Goal: Task Accomplishment & Management: Use online tool/utility

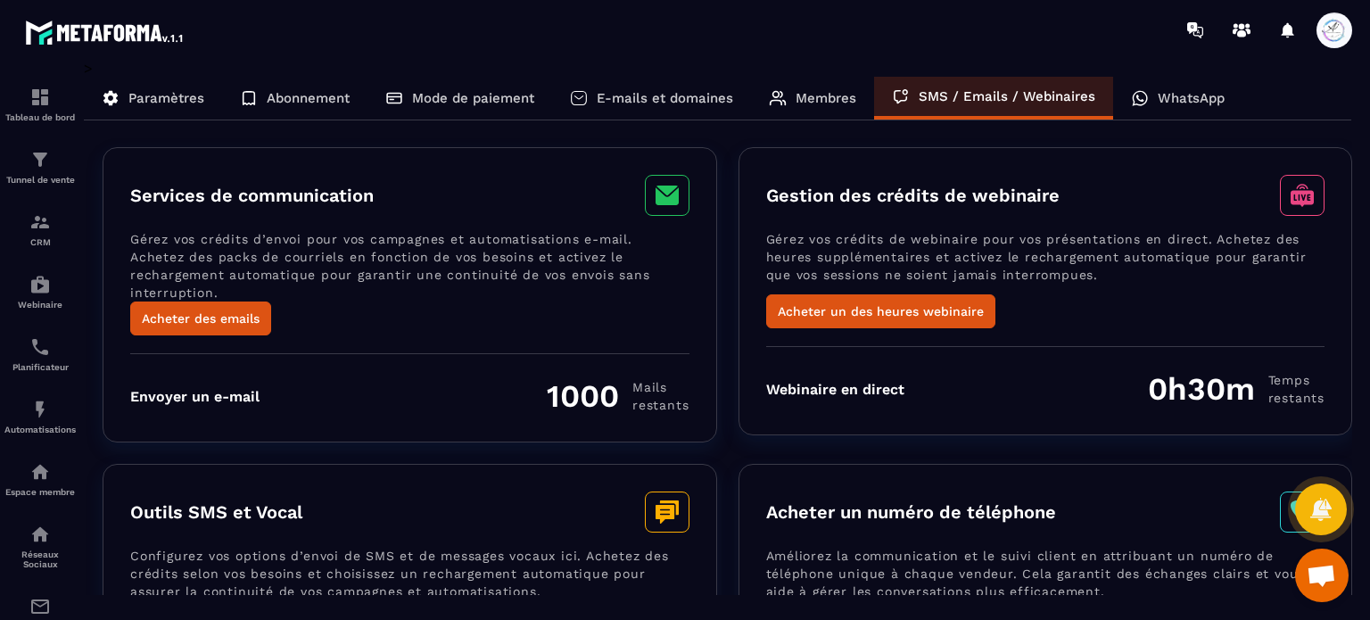
click at [1327, 24] on span at bounding box center [1335, 30] width 36 height 36
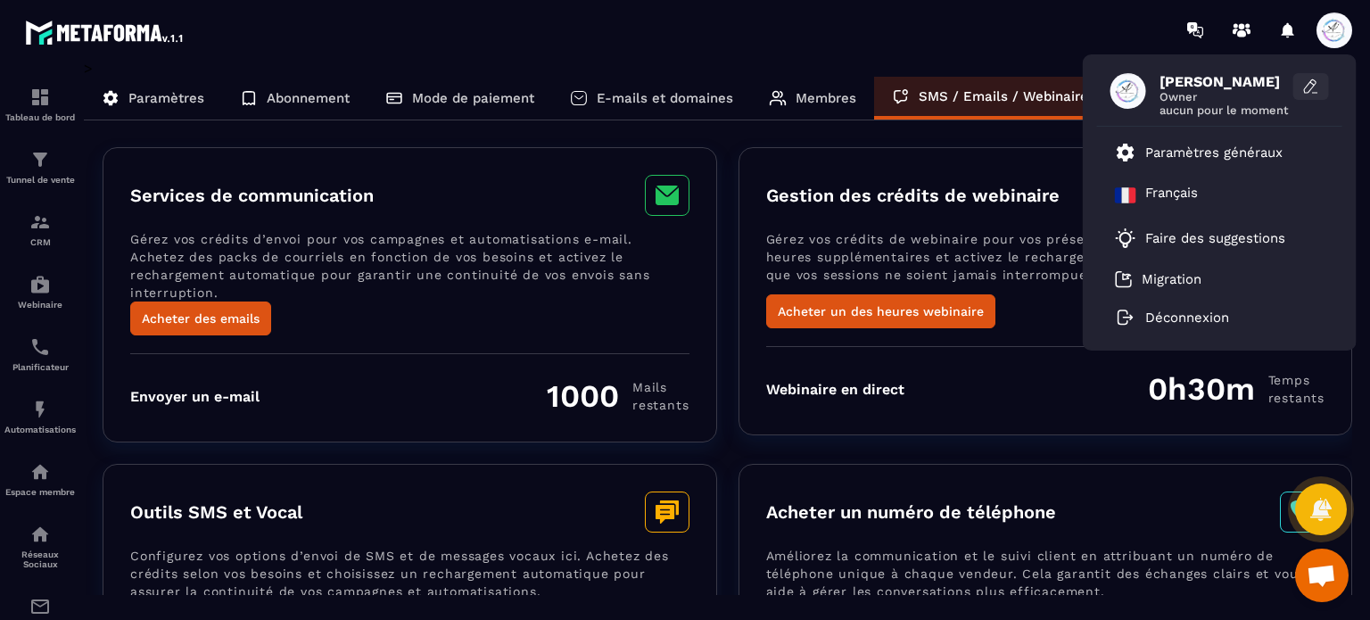
click at [1302, 85] on icon at bounding box center [1311, 87] width 18 height 18
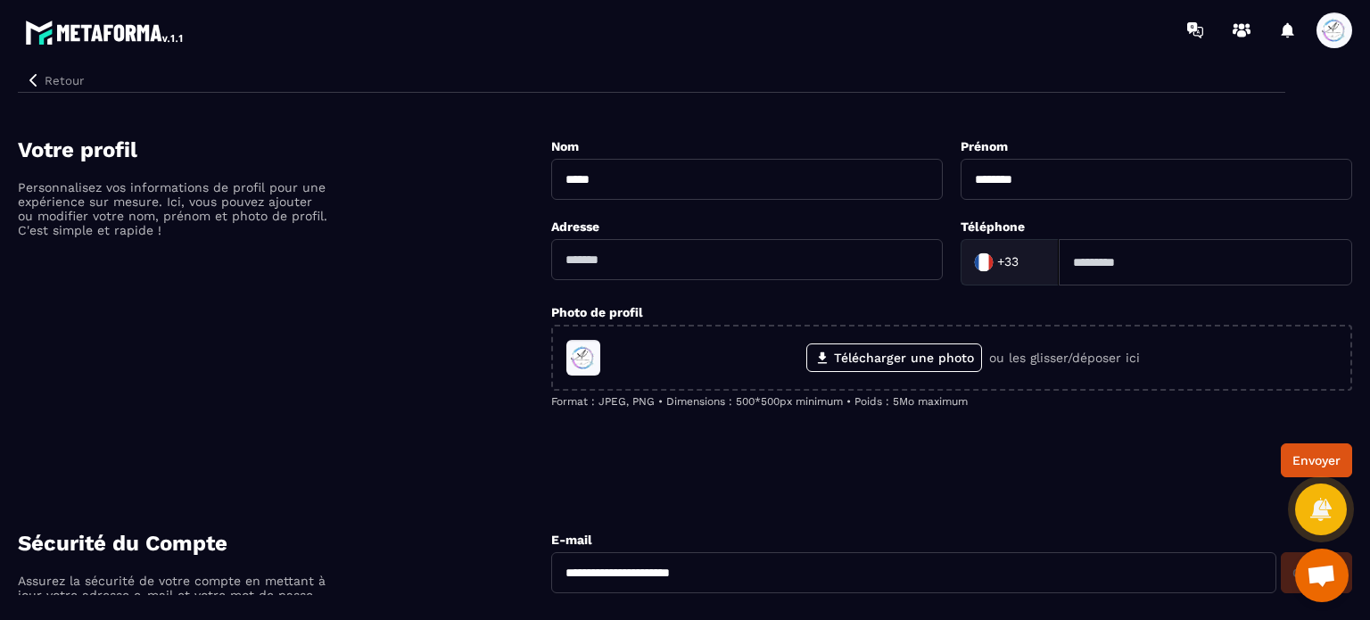
click at [120, 40] on img at bounding box center [105, 32] width 161 height 32
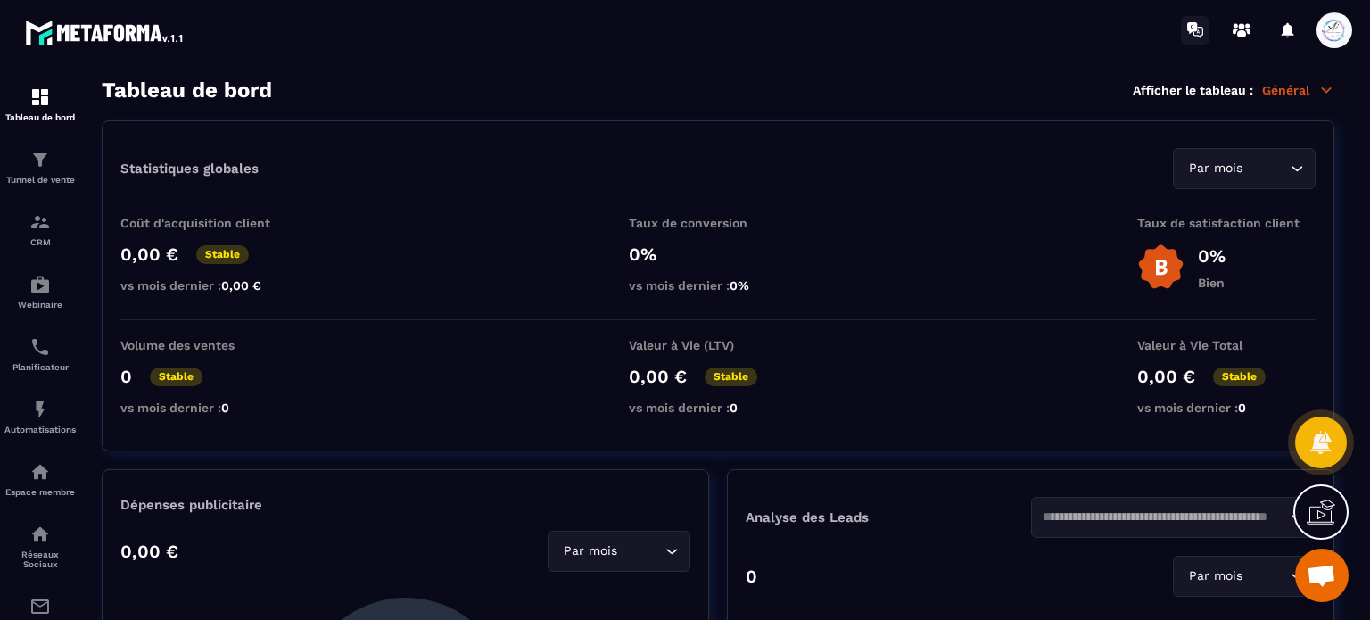
click at [1195, 36] on icon at bounding box center [1195, 30] width 29 height 29
click at [1247, 34] on icon at bounding box center [1241, 30] width 29 height 29
click at [68, 421] on div "Automatisations" at bounding box center [39, 417] width 71 height 36
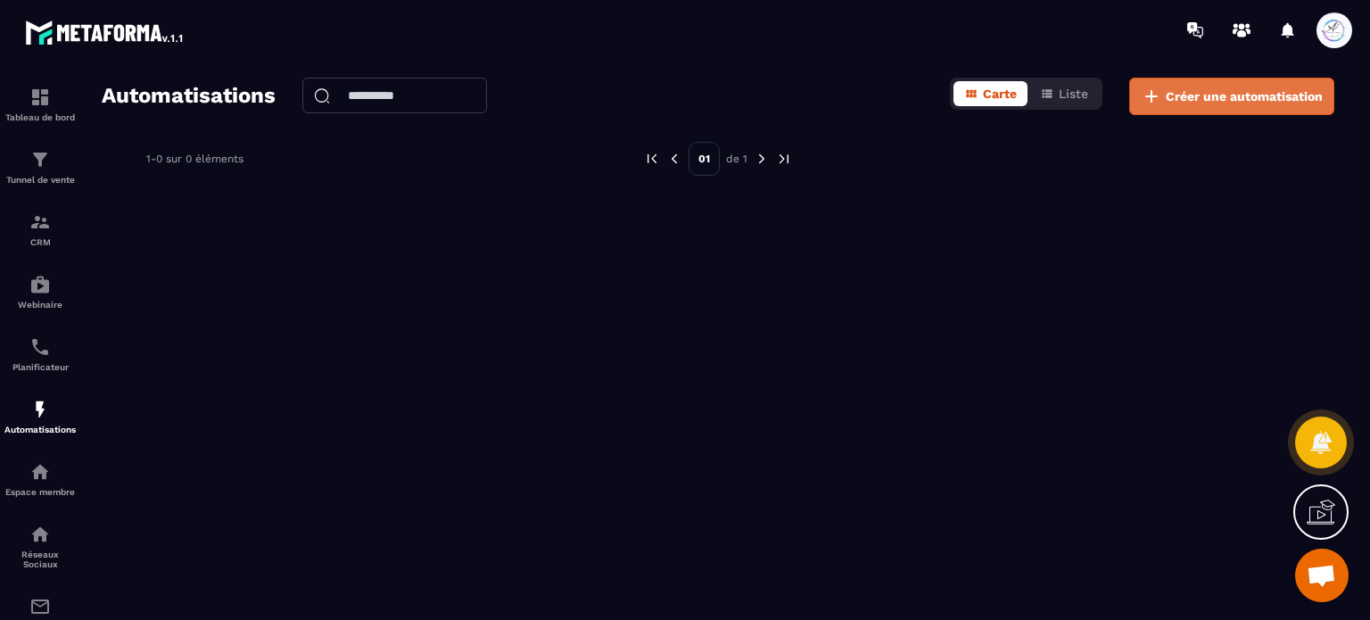
click at [1193, 108] on button "Créer une automatisation" at bounding box center [1231, 96] width 205 height 37
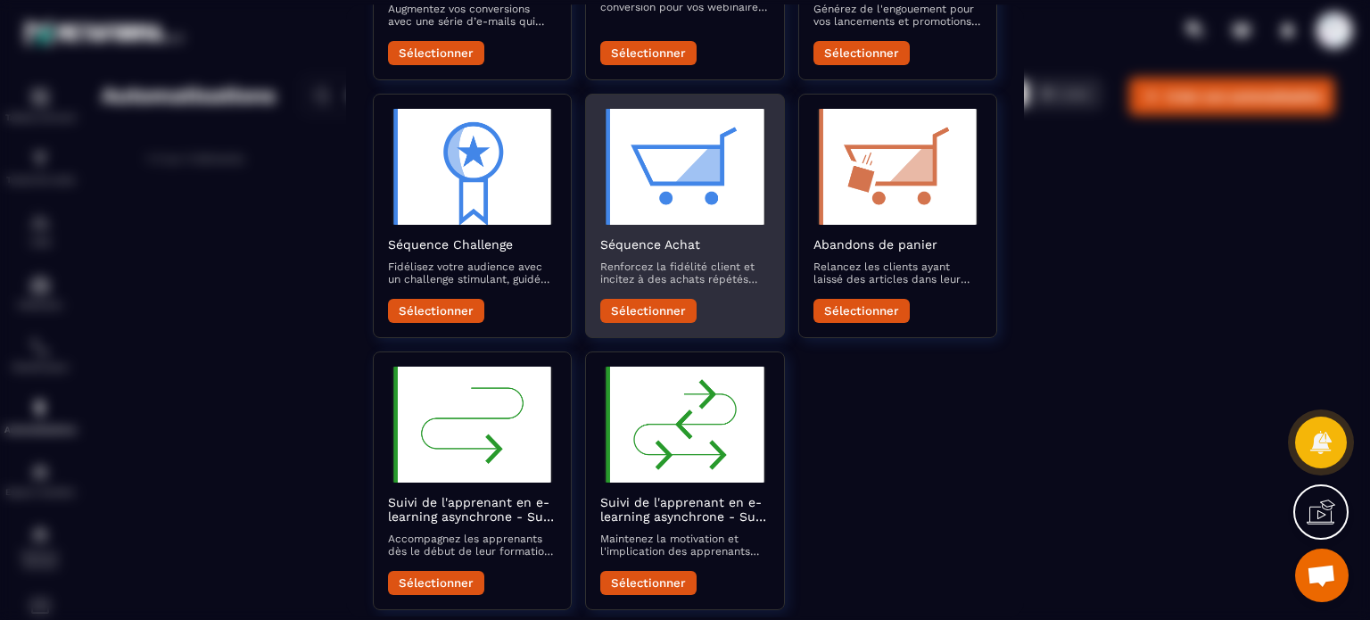
scroll to position [599, 0]
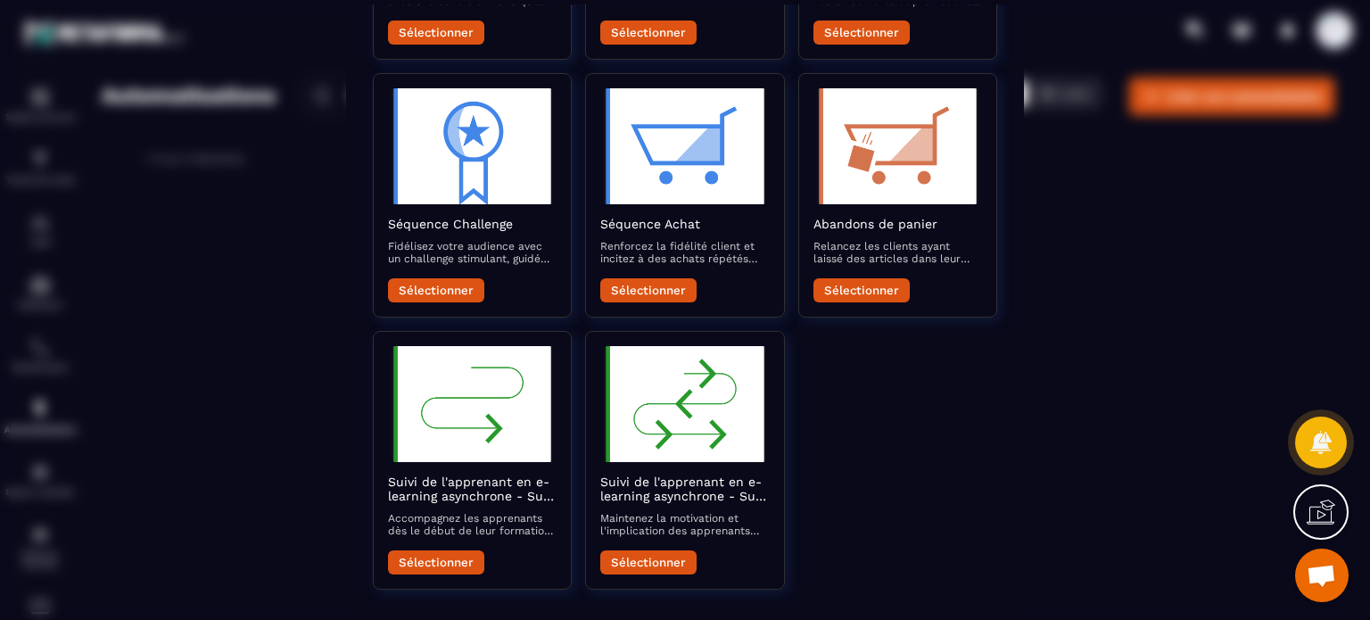
click at [1182, 212] on div "Modal window" at bounding box center [685, 310] width 1370 height 620
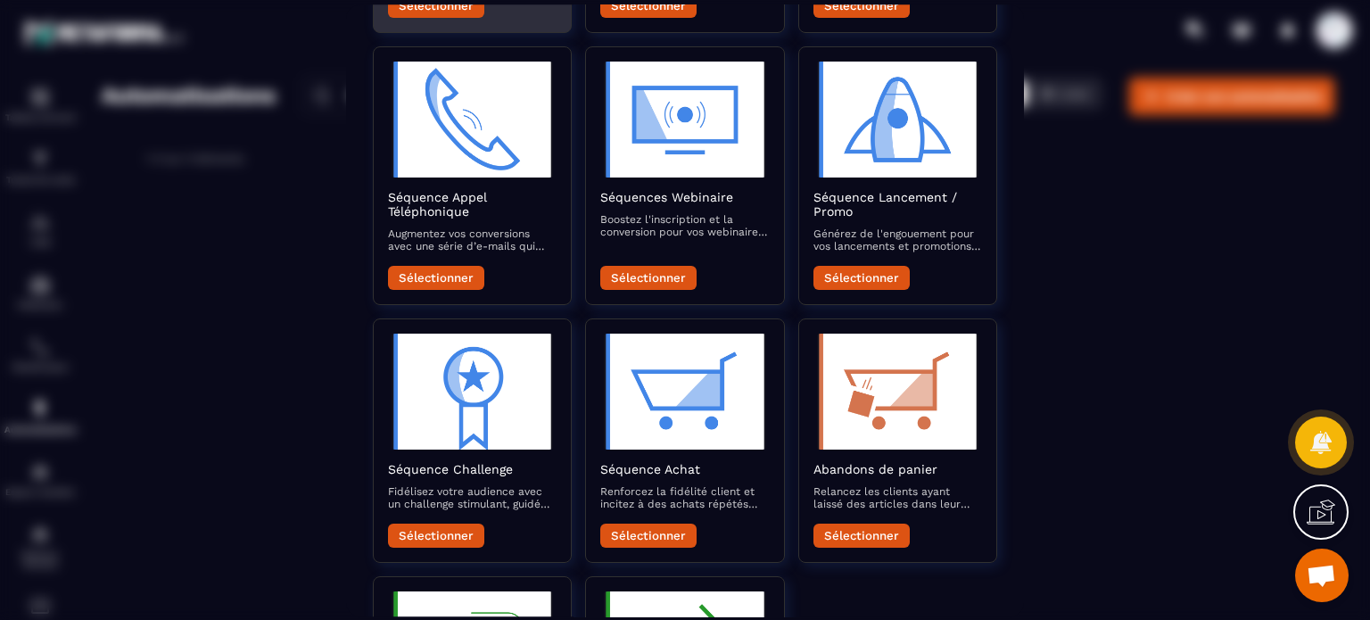
scroll to position [0, 0]
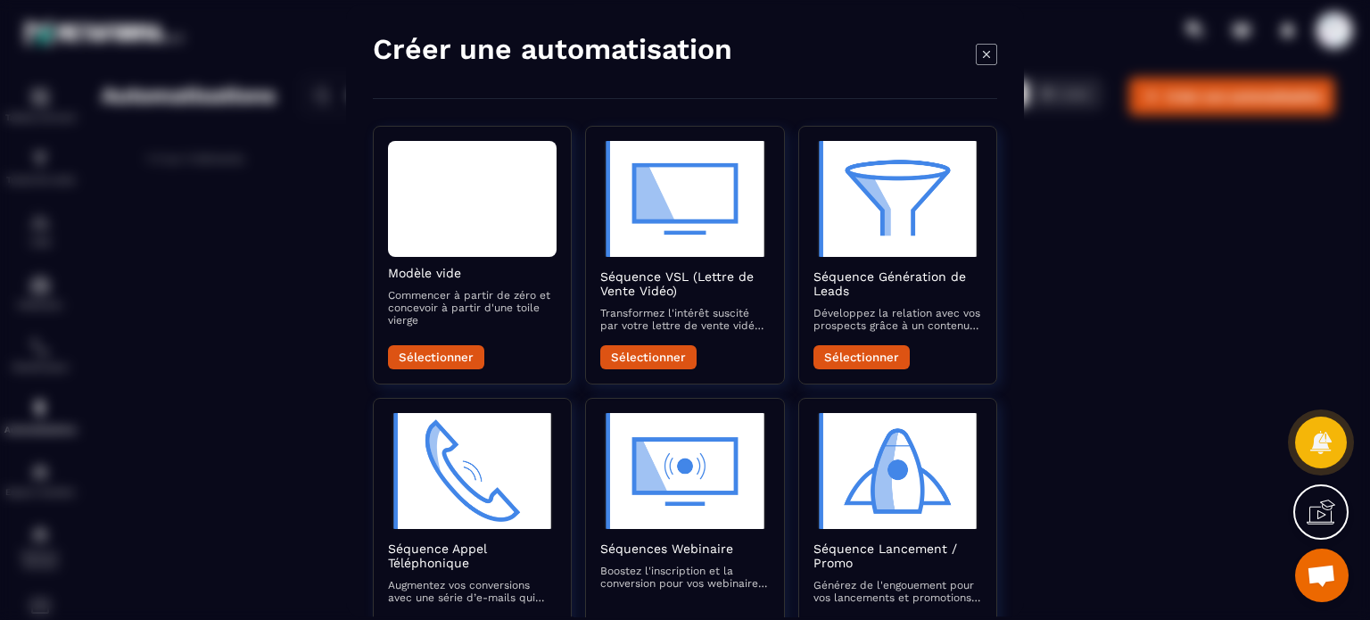
click at [980, 45] on icon "Modal window" at bounding box center [986, 53] width 21 height 21
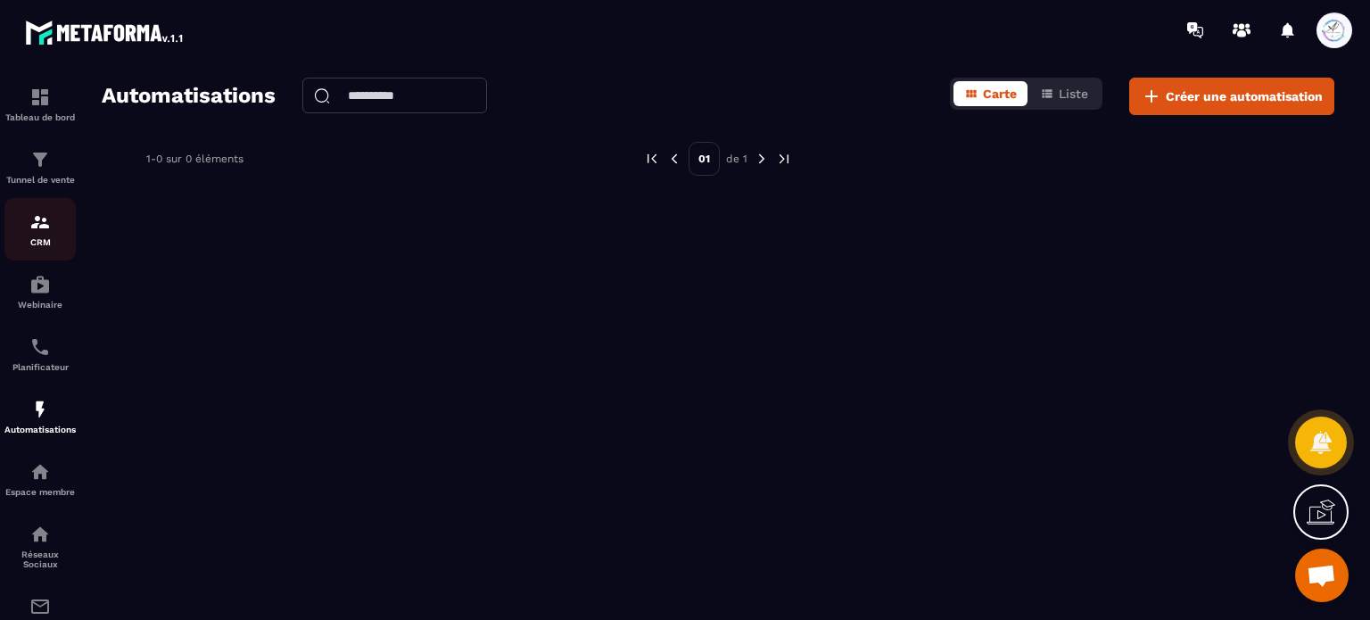
click at [47, 233] on img at bounding box center [39, 221] width 21 height 21
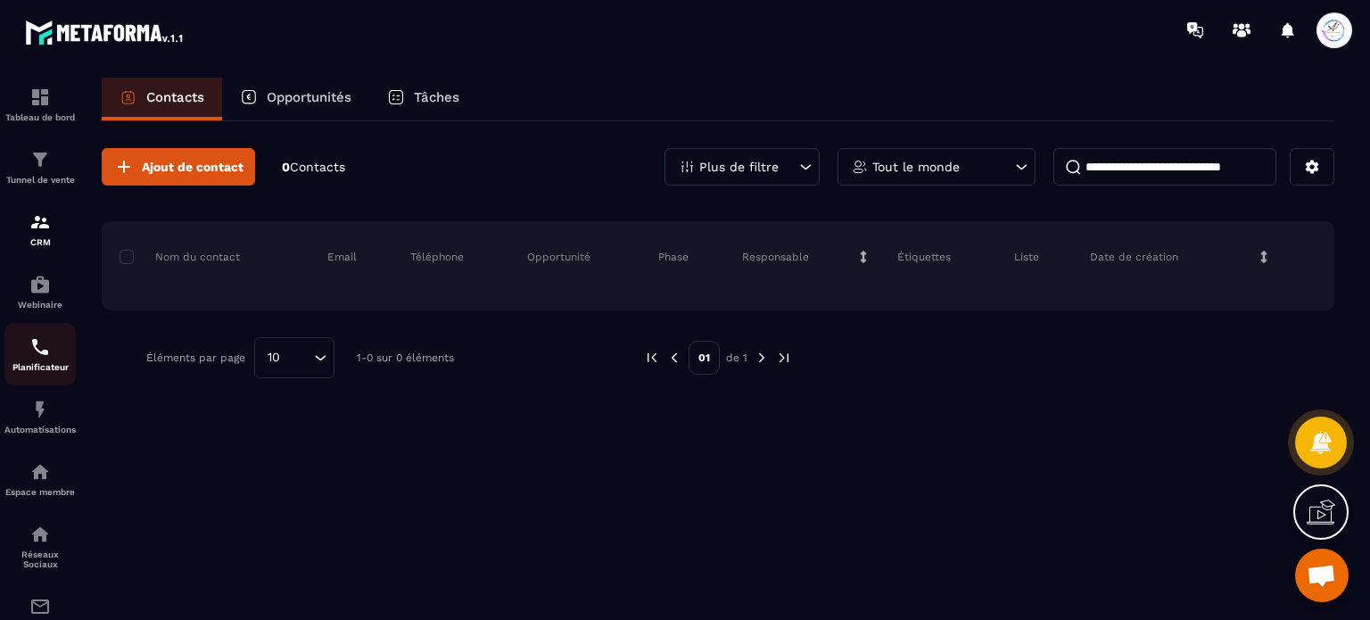
click at [39, 355] on img at bounding box center [39, 346] width 21 height 21
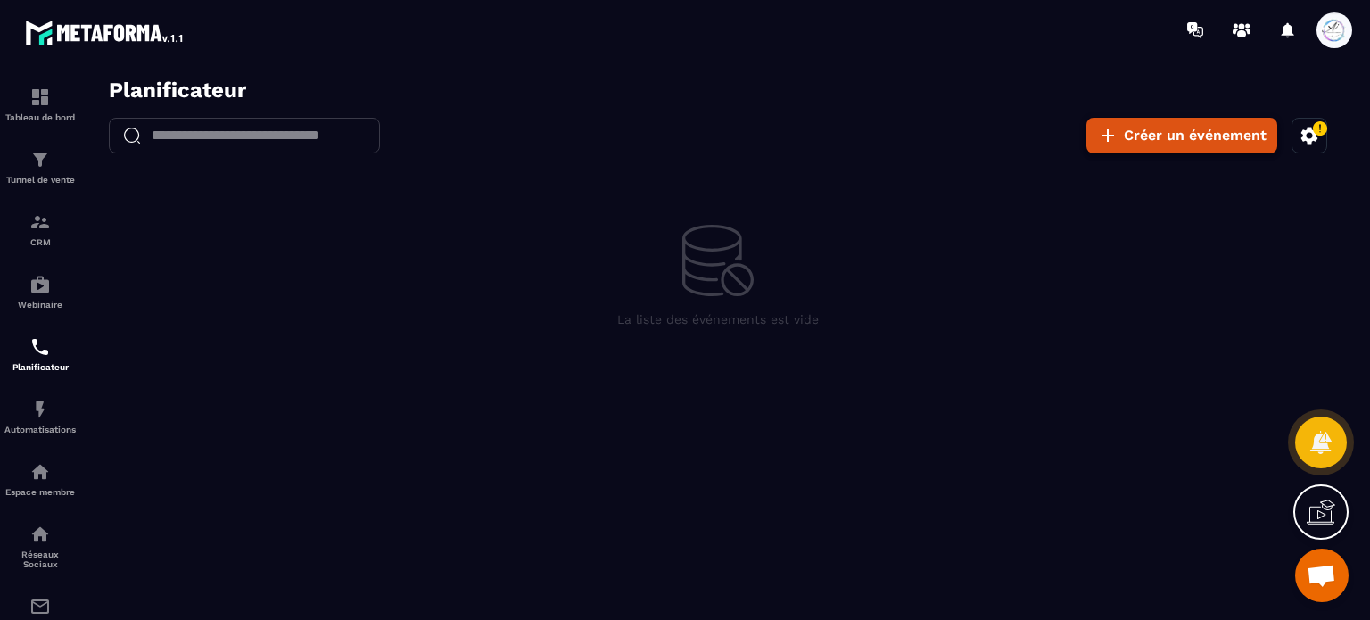
click at [1238, 142] on button "Créer un événement" at bounding box center [1181, 136] width 191 height 36
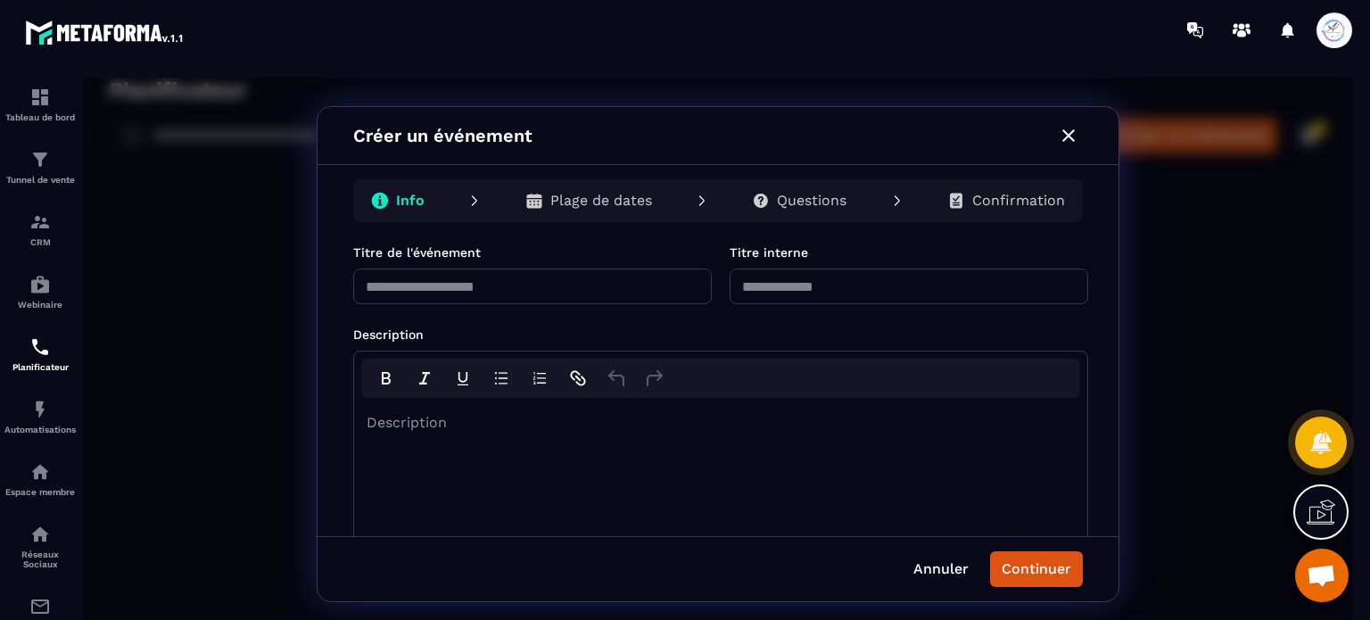
click at [484, 292] on input "text" at bounding box center [532, 286] width 359 height 36
paste input "*"
type input "*"
type input "*****"
click at [788, 282] on input "text" at bounding box center [909, 286] width 359 height 36
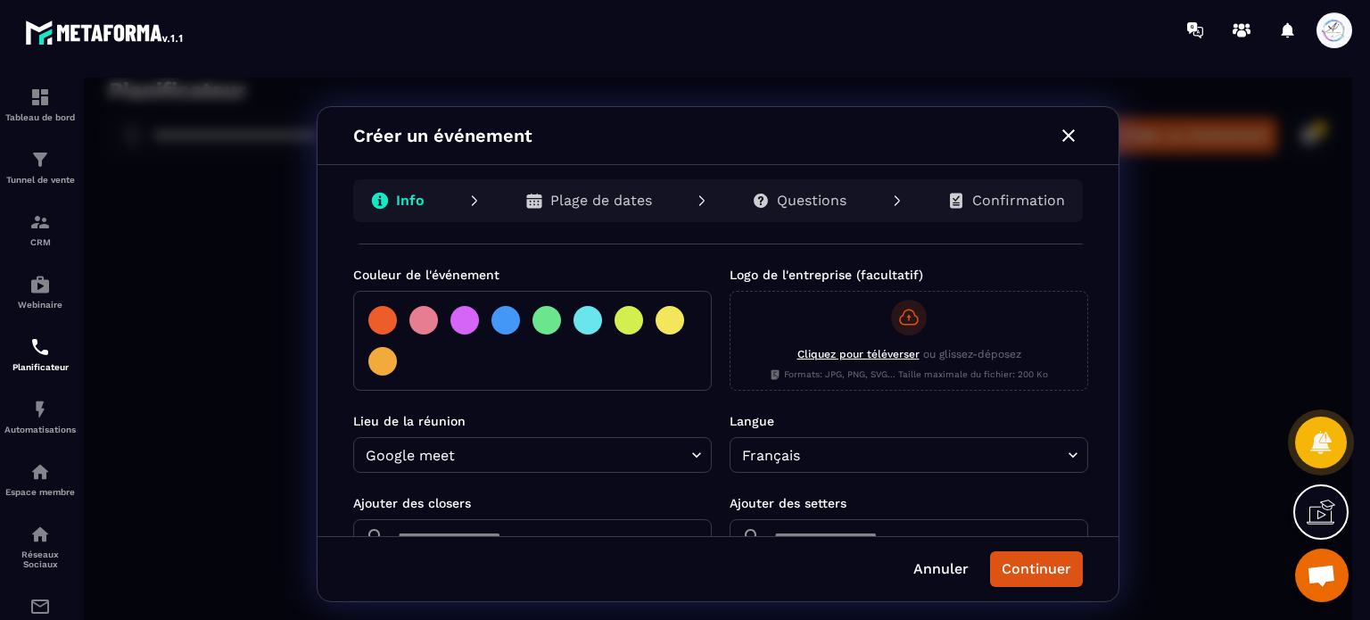
scroll to position [357, 0]
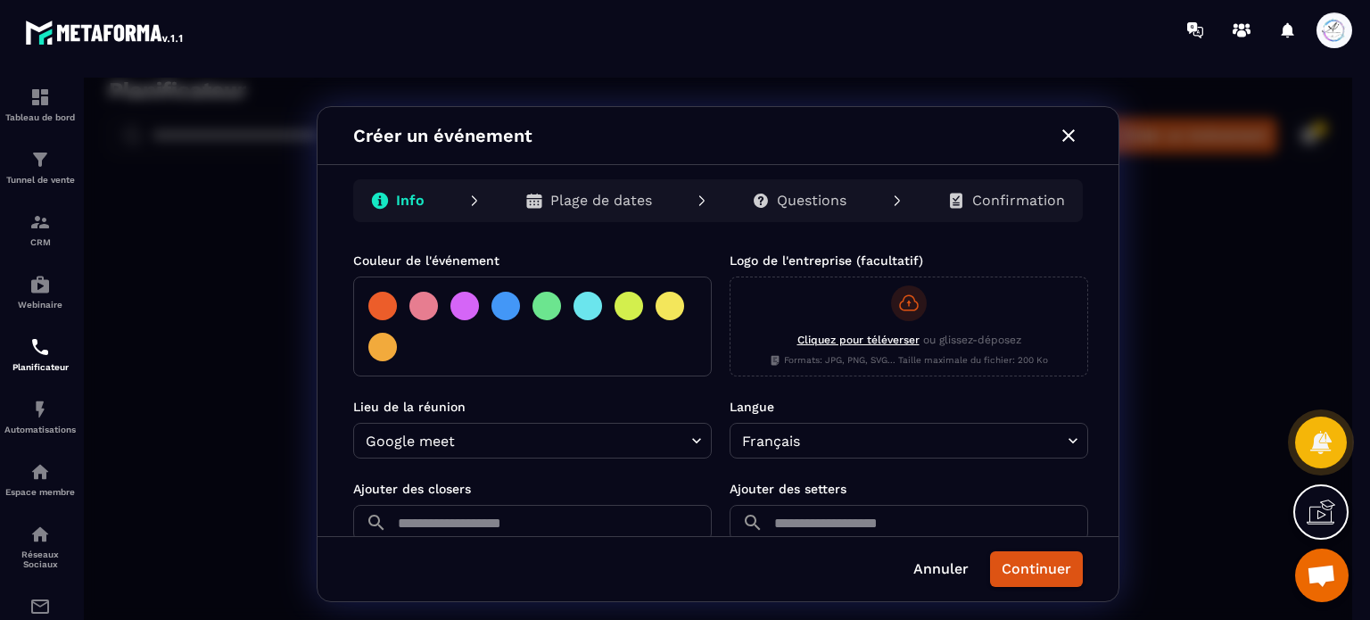
type input "**********"
click at [507, 299] on div at bounding box center [505, 306] width 29 height 29
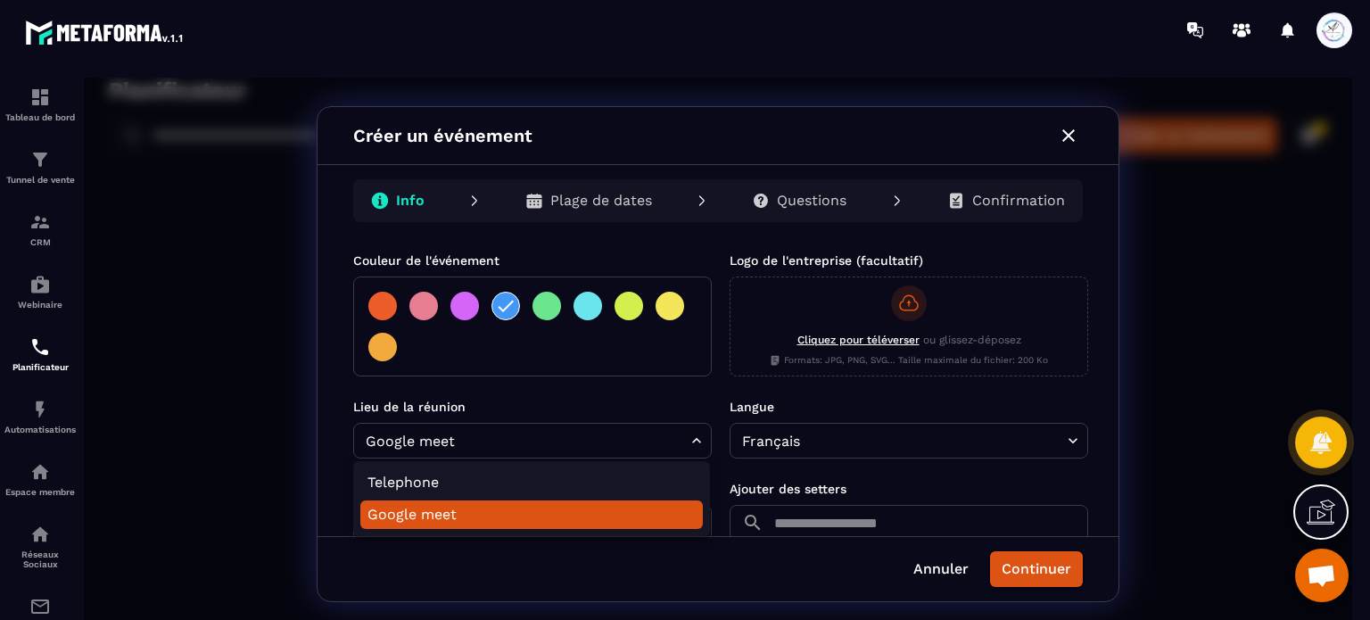
click at [508, 444] on body "**********" at bounding box center [718, 354] width 1268 height 553
click at [509, 444] on div at bounding box center [718, 354] width 1268 height 553
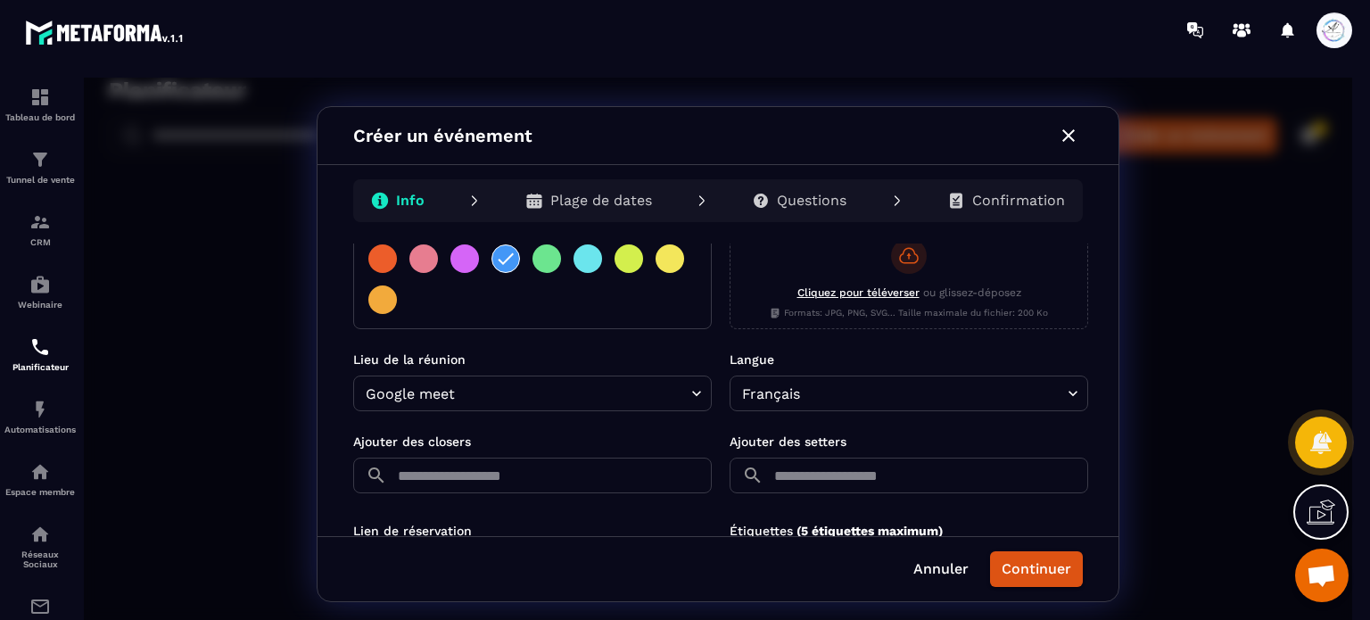
scroll to position [446, 0]
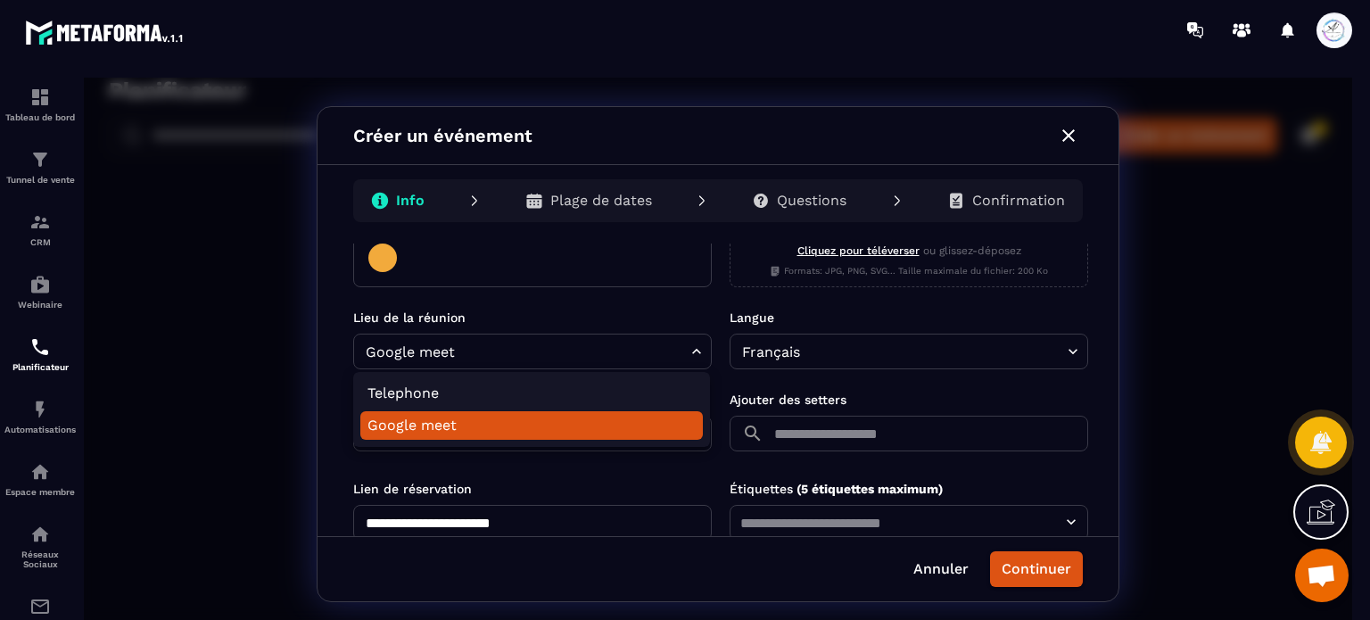
click at [607, 352] on body "**********" at bounding box center [718, 354] width 1268 height 553
click at [620, 307] on div at bounding box center [718, 354] width 1268 height 553
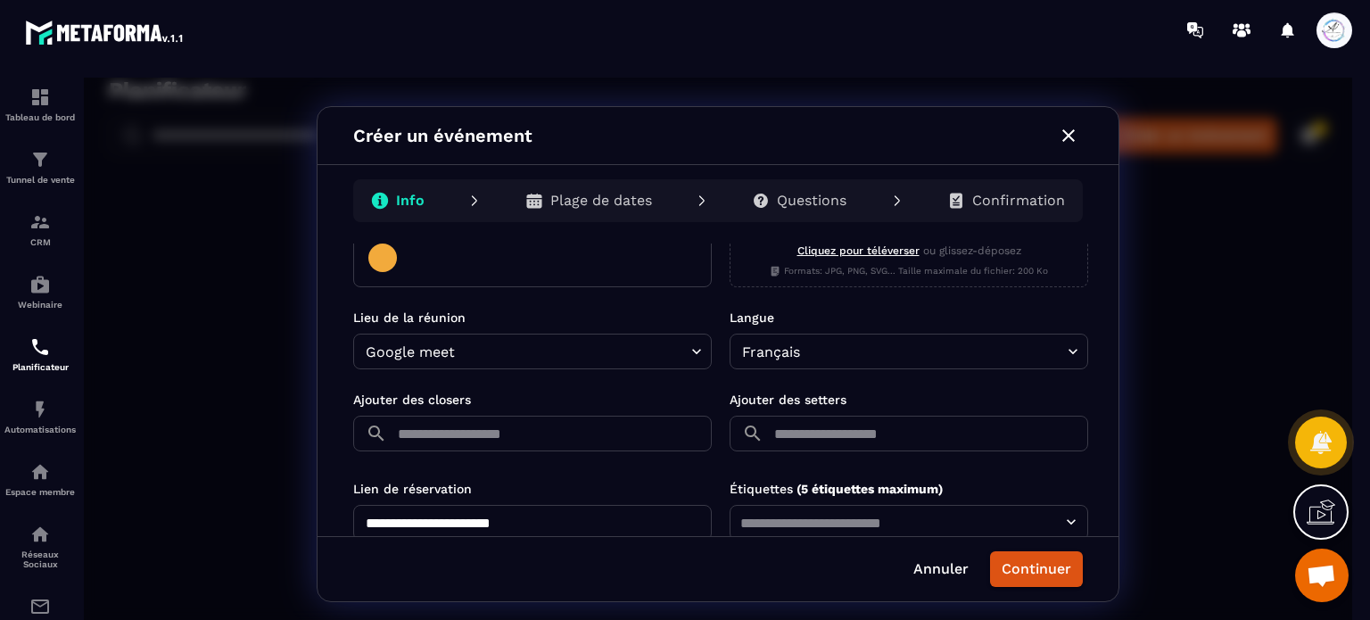
click at [1070, 134] on icon "button" at bounding box center [1068, 135] width 12 height 12
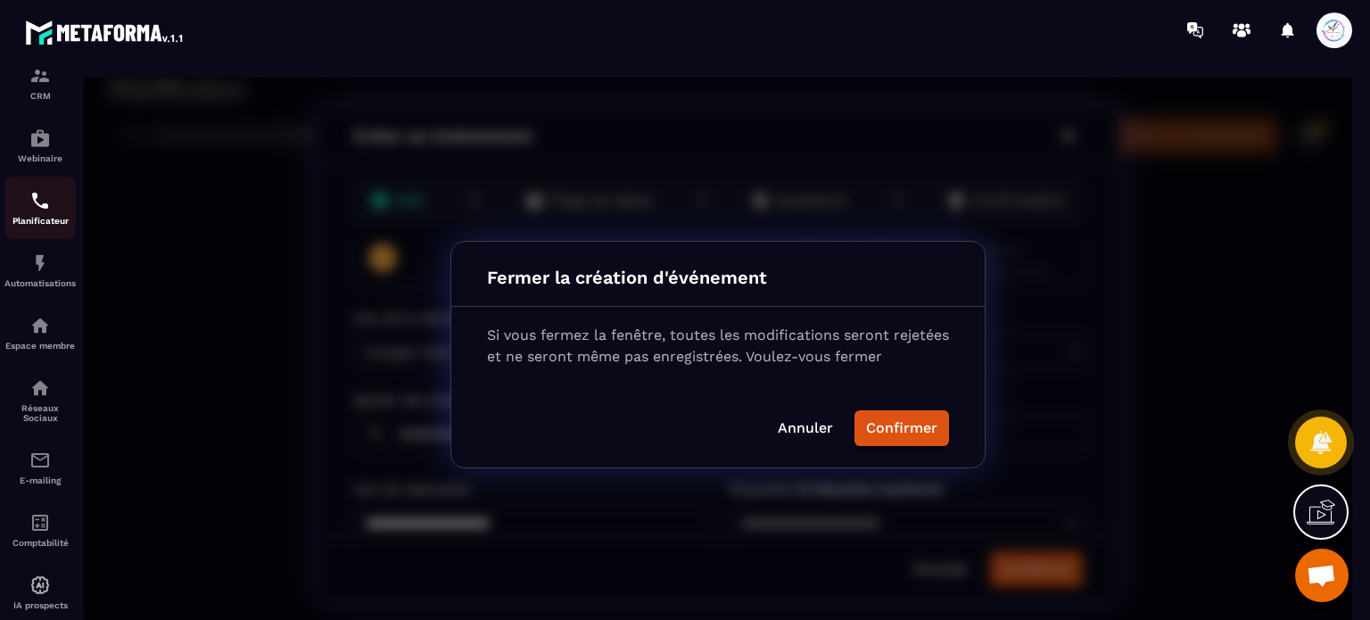
scroll to position [178, 0]
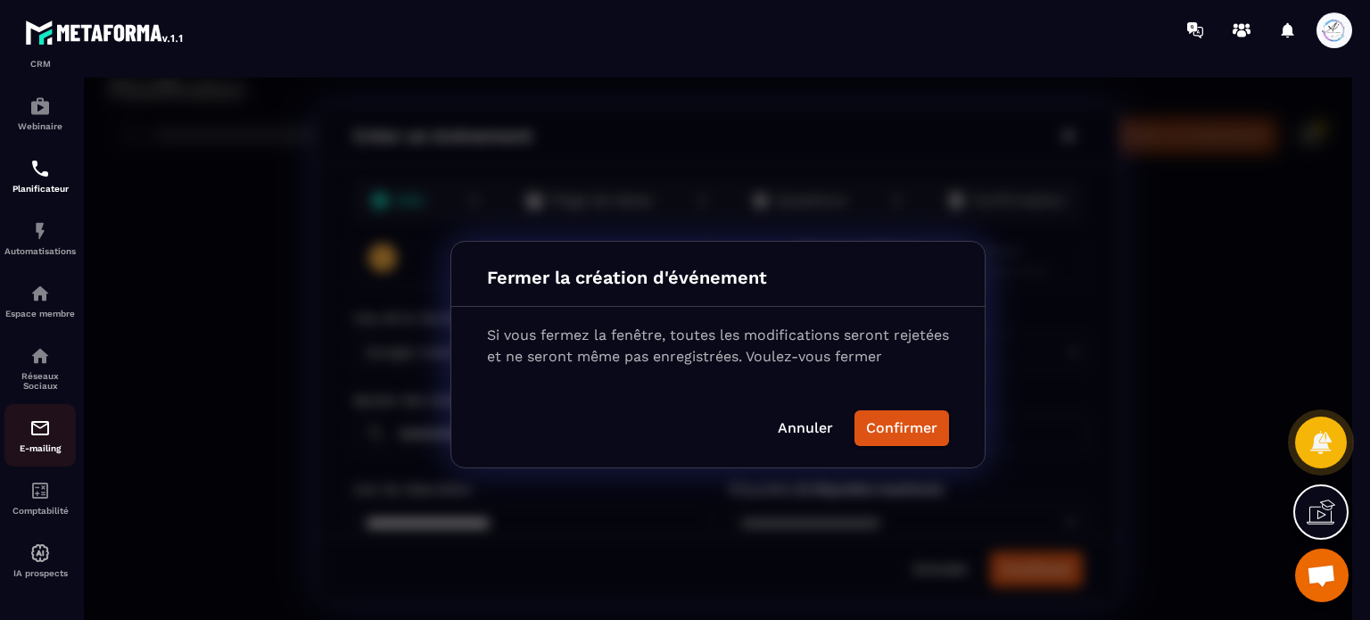
click at [54, 442] on div "E-mailing" at bounding box center [39, 435] width 71 height 36
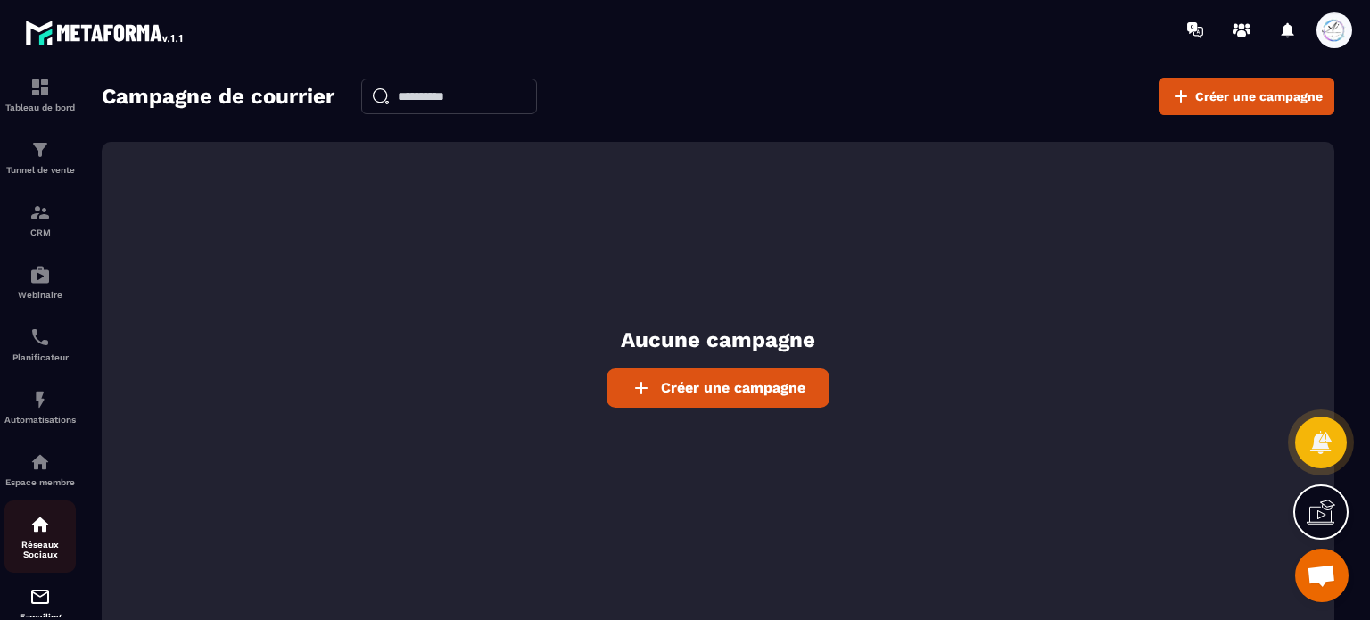
scroll to position [0, 0]
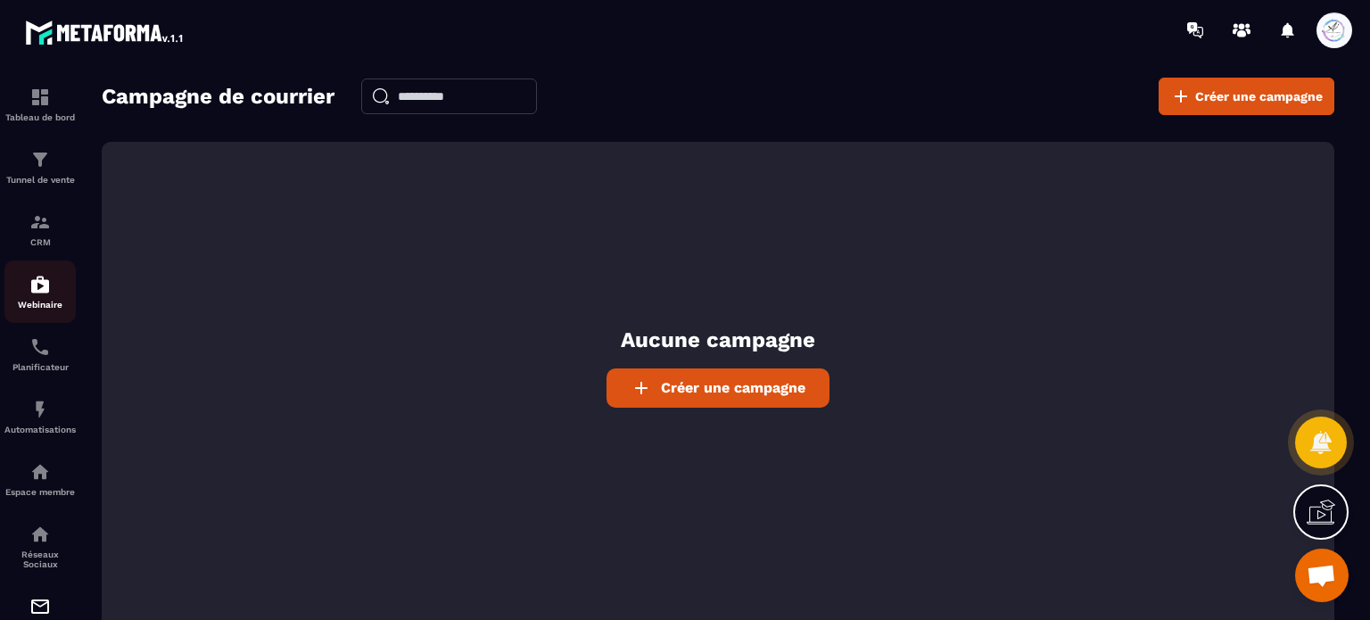
click at [39, 285] on img at bounding box center [39, 284] width 21 height 21
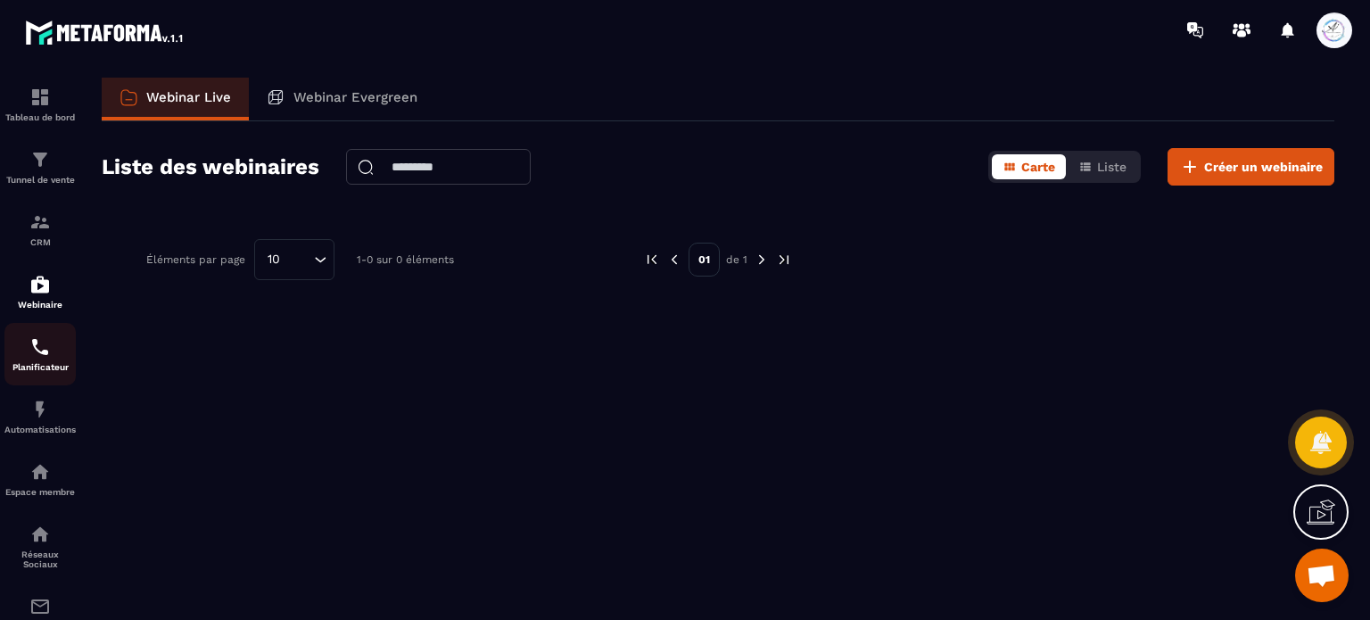
click at [35, 356] on img at bounding box center [39, 346] width 21 height 21
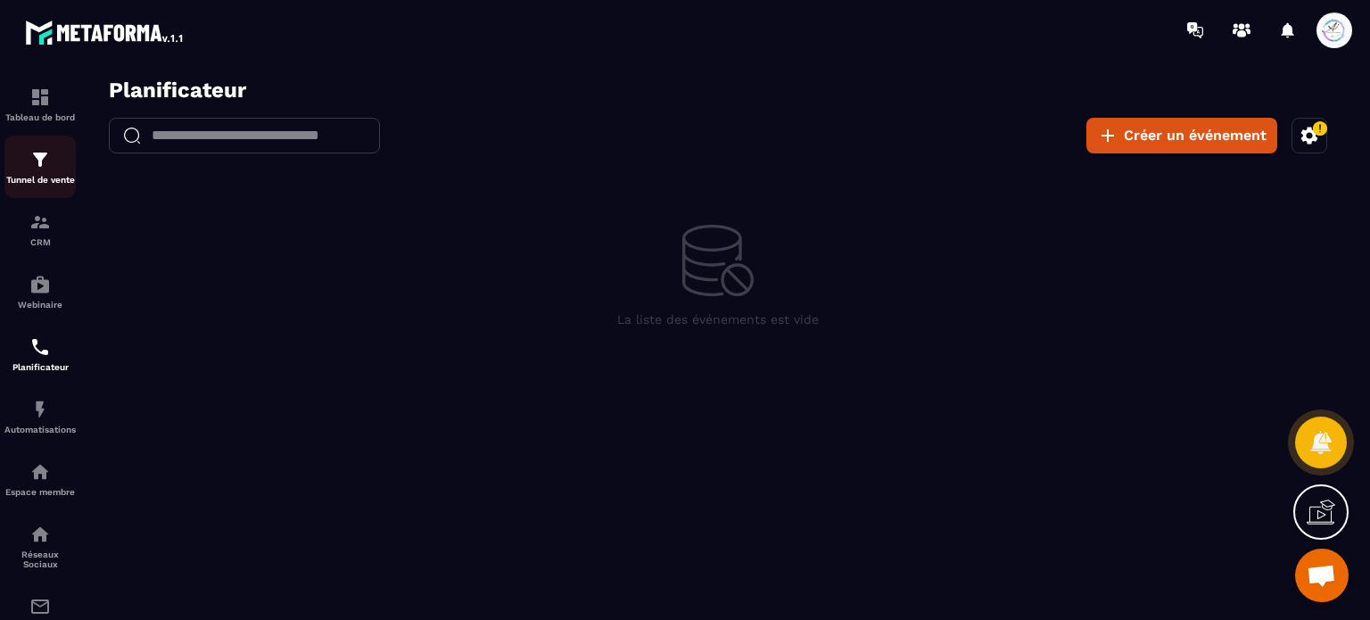
click at [49, 178] on p "Tunnel de vente" at bounding box center [39, 180] width 71 height 10
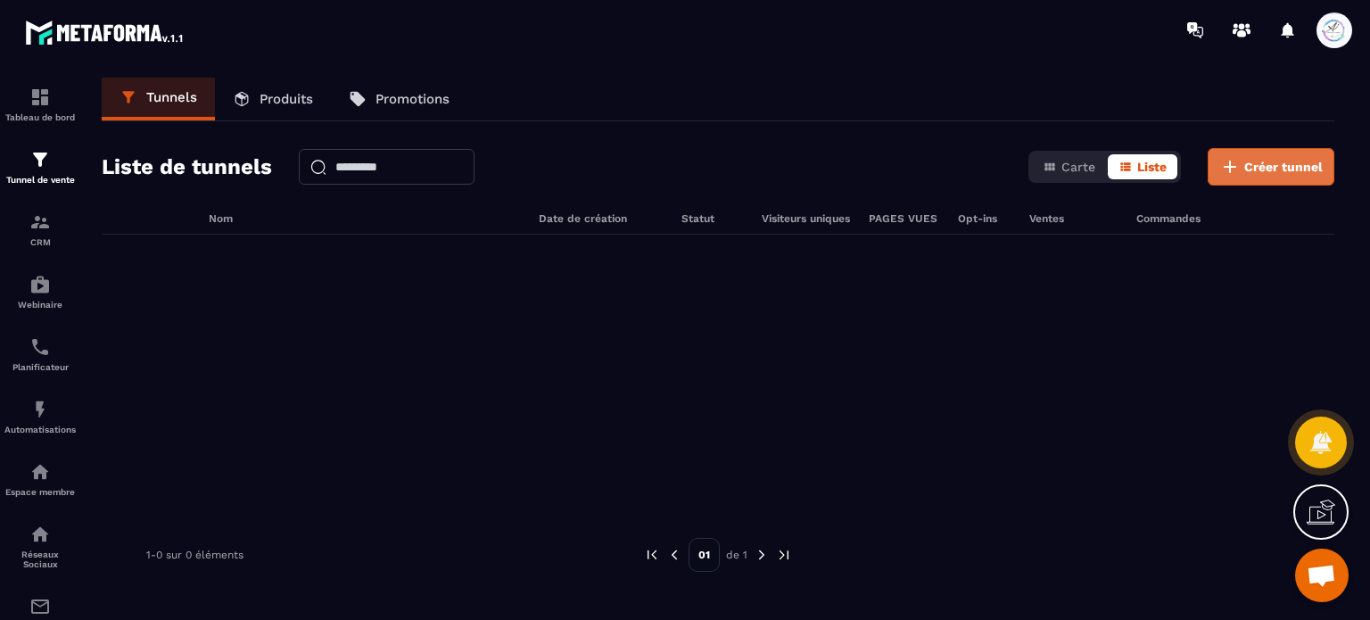
click at [1270, 170] on span "Créer tunnel" at bounding box center [1283, 167] width 78 height 18
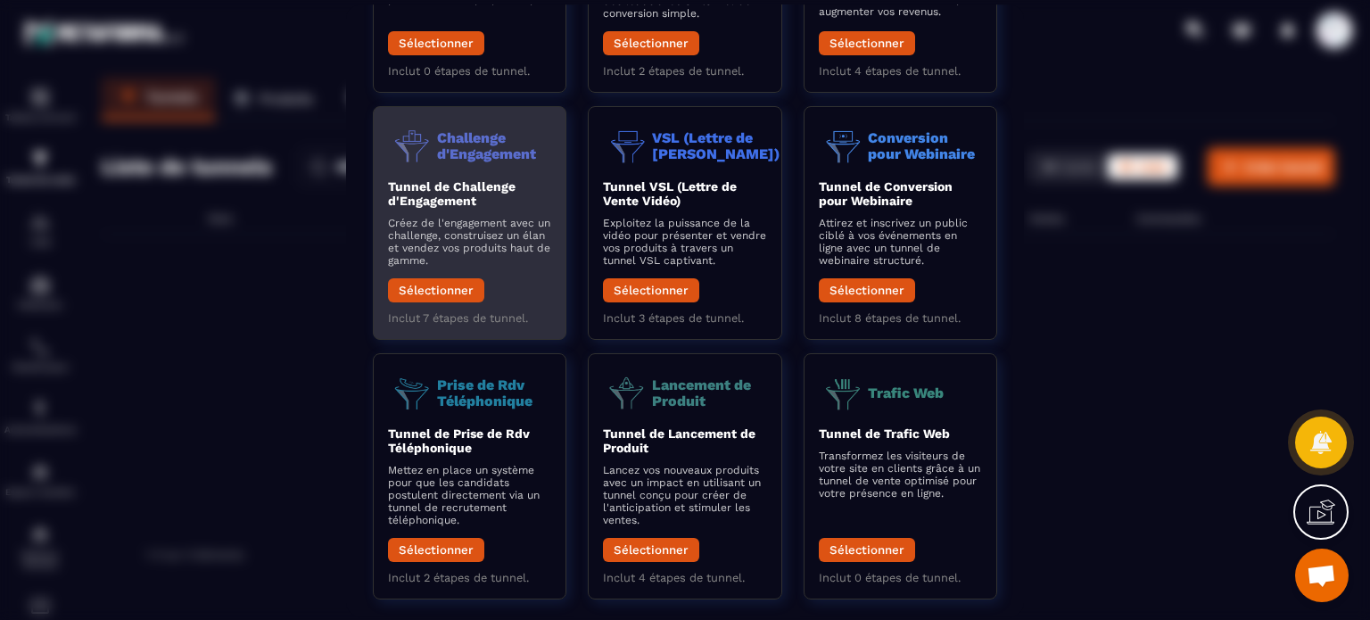
scroll to position [255, 0]
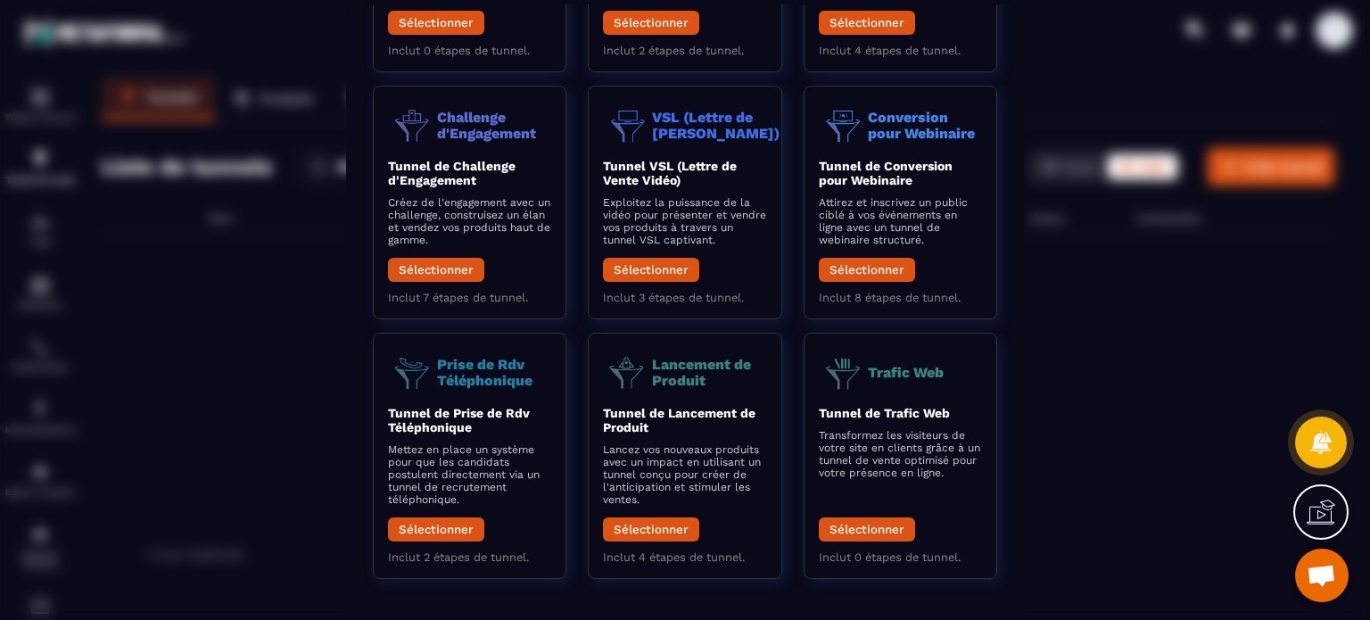
click at [1127, 431] on div "Modal window" at bounding box center [685, 310] width 1370 height 620
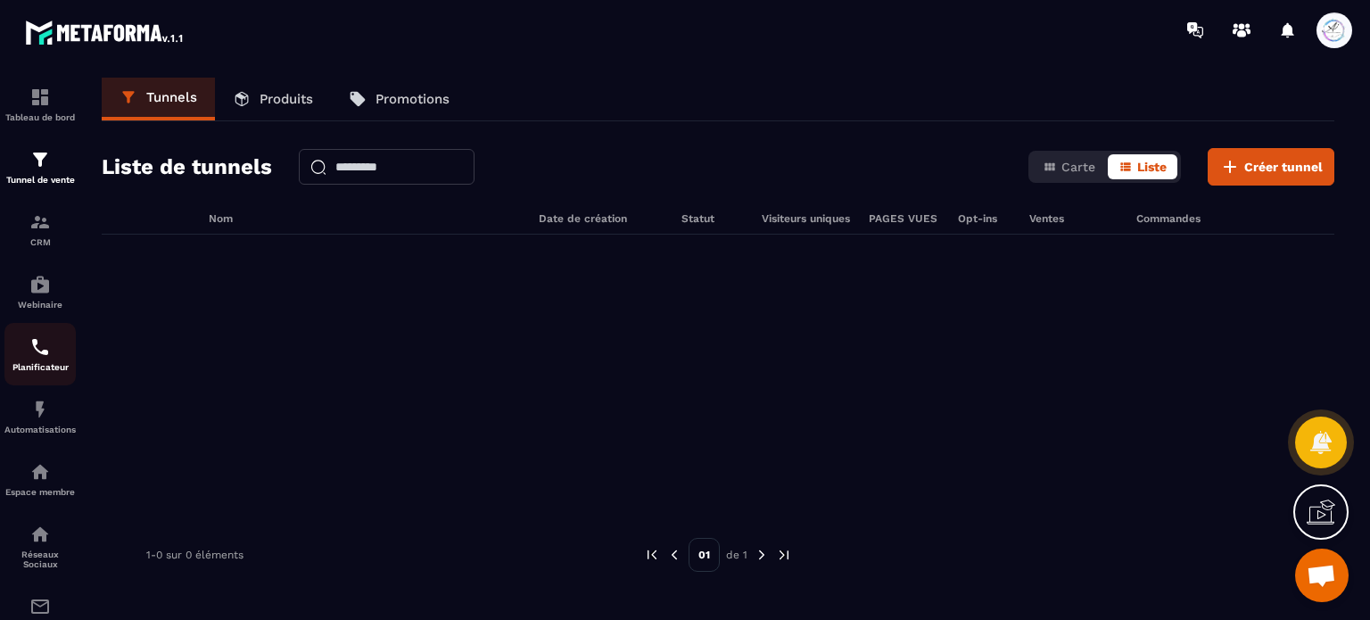
scroll to position [189, 0]
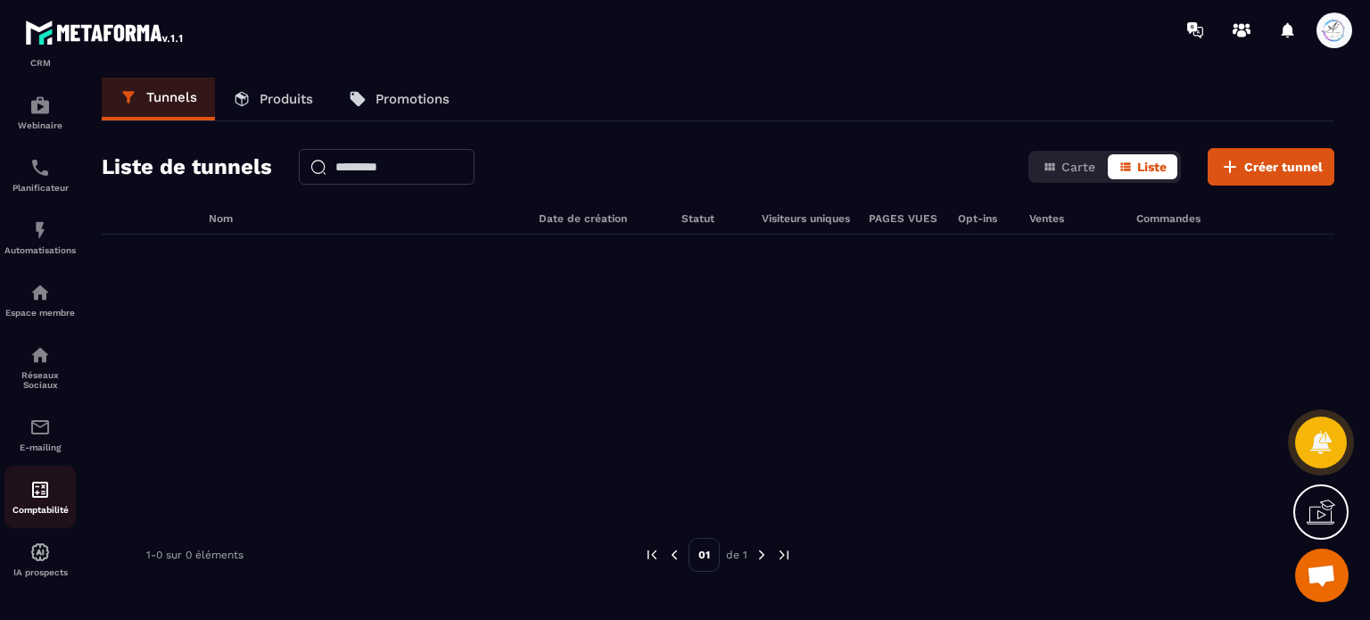
click at [39, 489] on img at bounding box center [39, 489] width 21 height 21
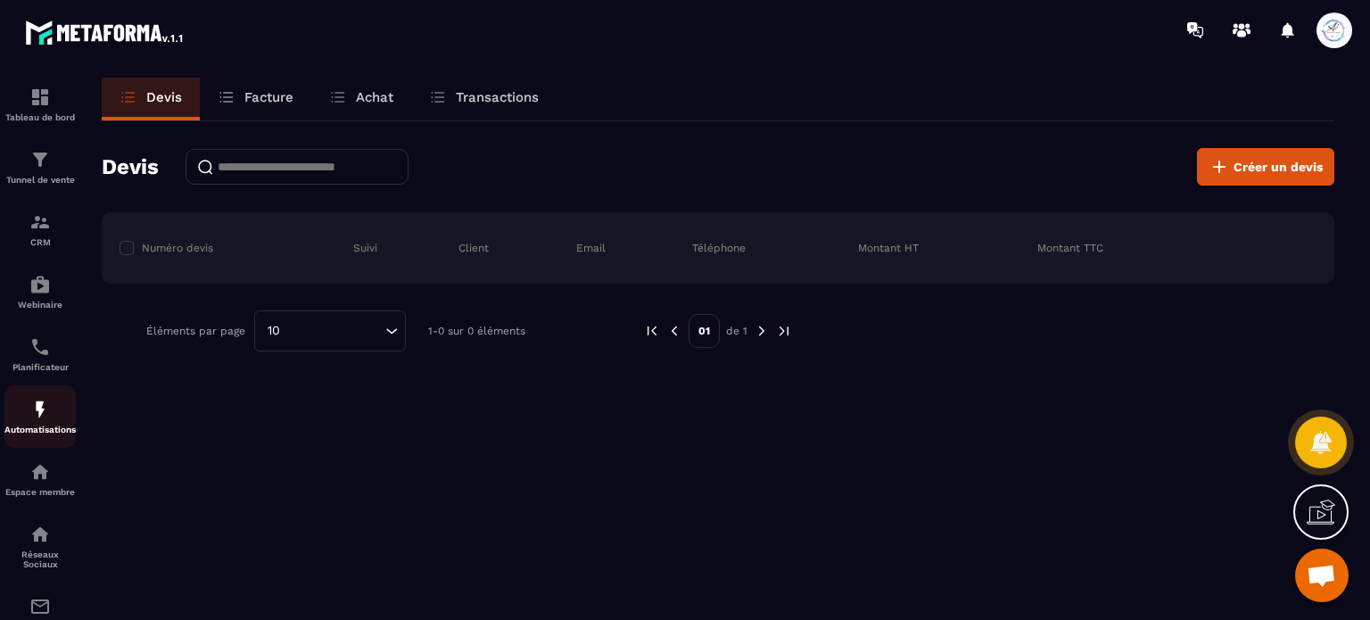
click at [42, 419] on img at bounding box center [39, 409] width 21 height 21
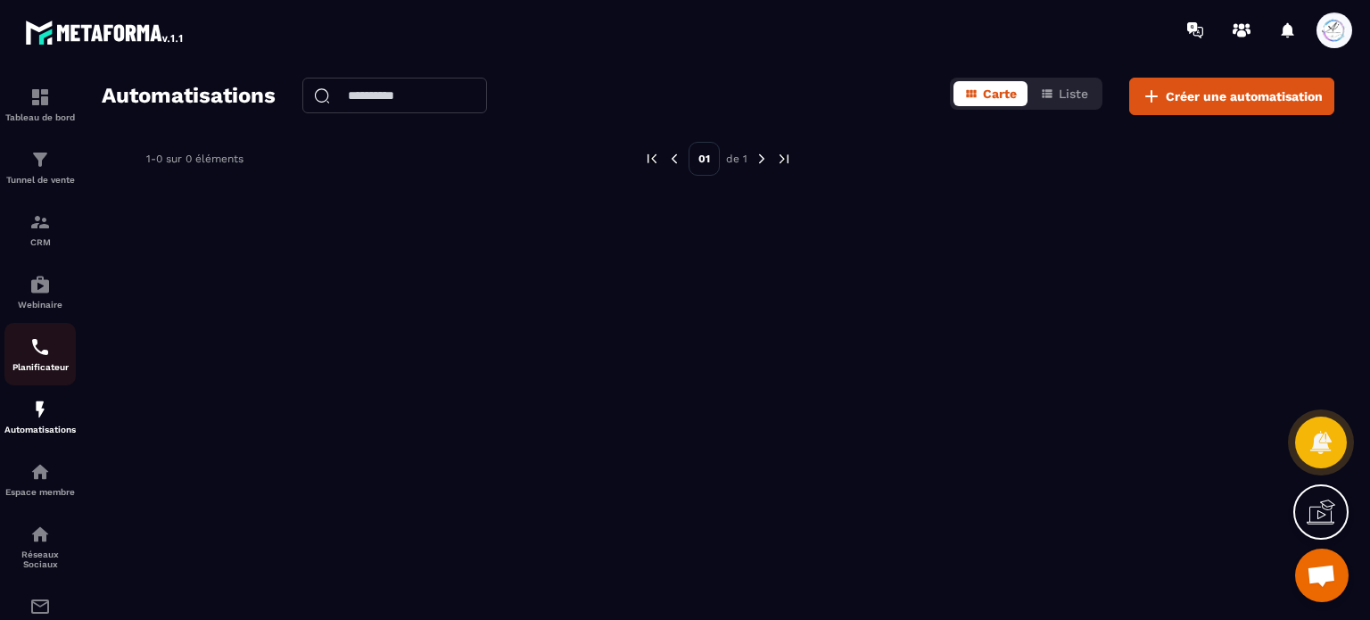
click at [49, 358] on img at bounding box center [39, 346] width 21 height 21
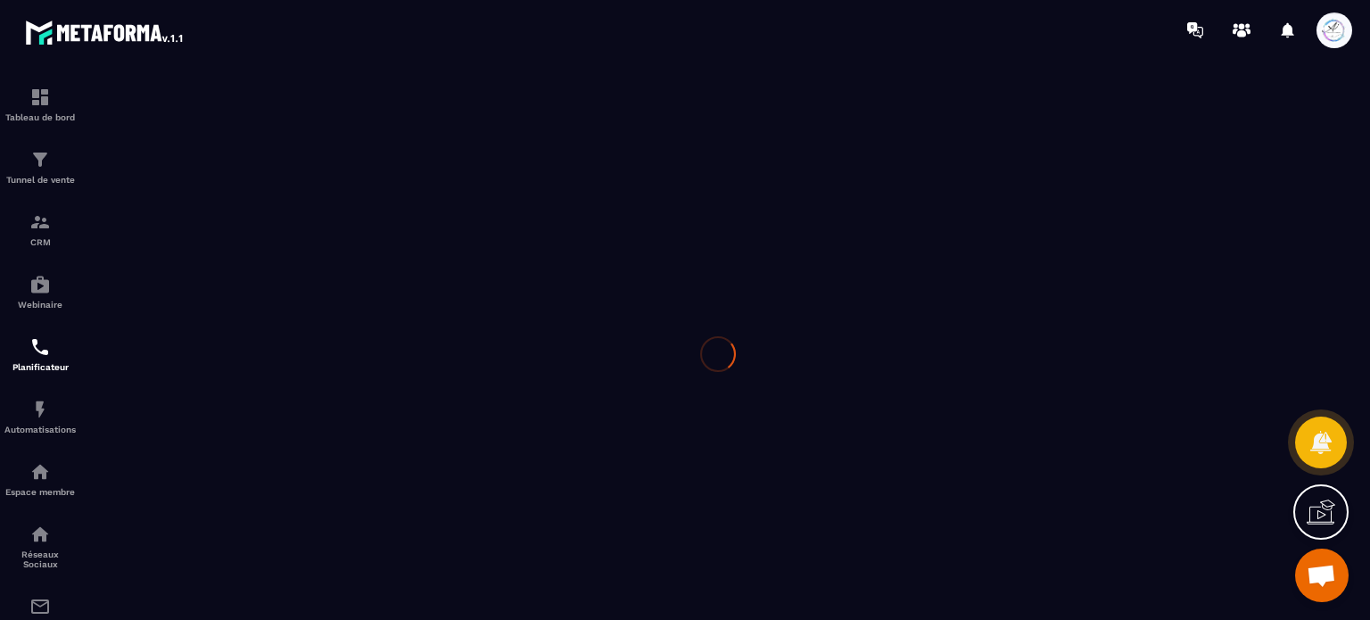
scroll to position [0, 0]
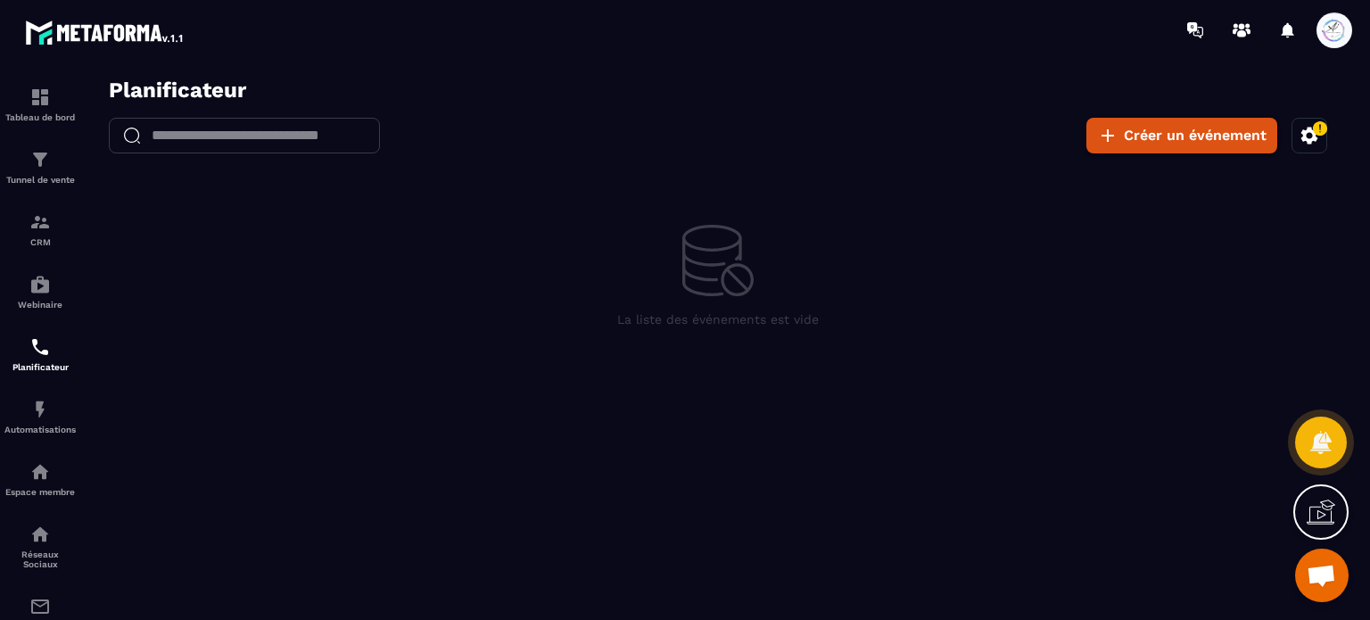
click at [1309, 130] on icon "button" at bounding box center [1309, 135] width 17 height 17
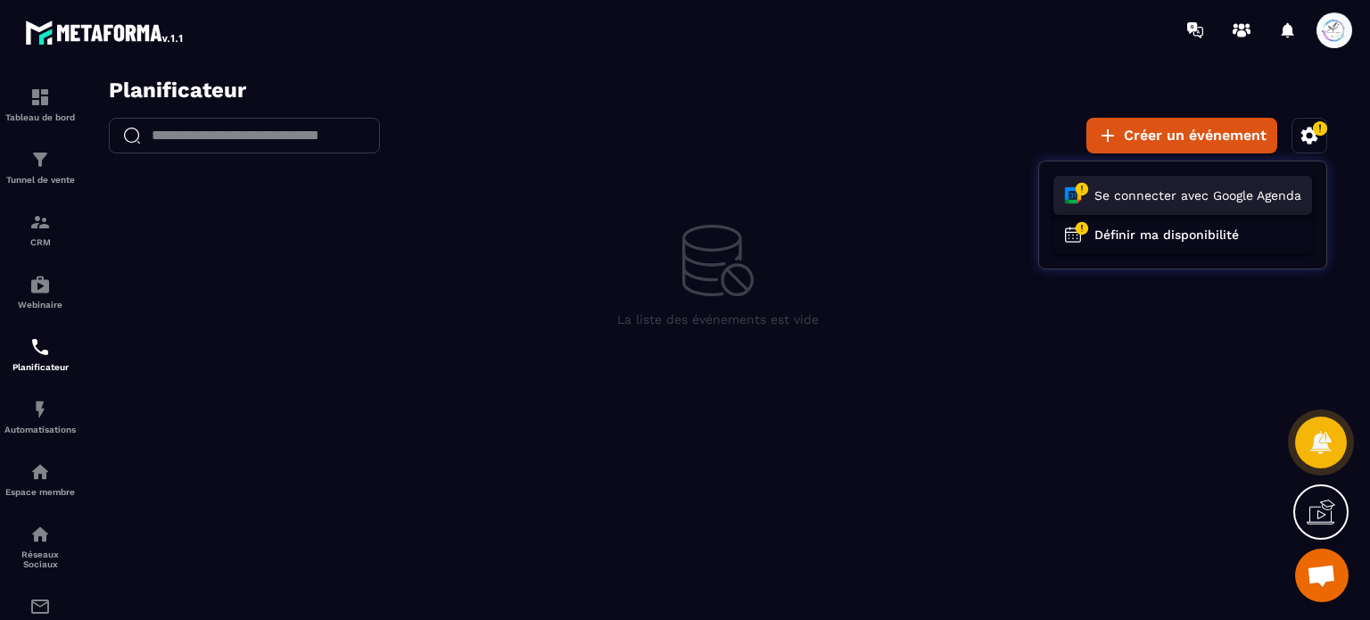
click at [1214, 194] on button "Se connecter avec Google Agenda" at bounding box center [1182, 195] width 259 height 39
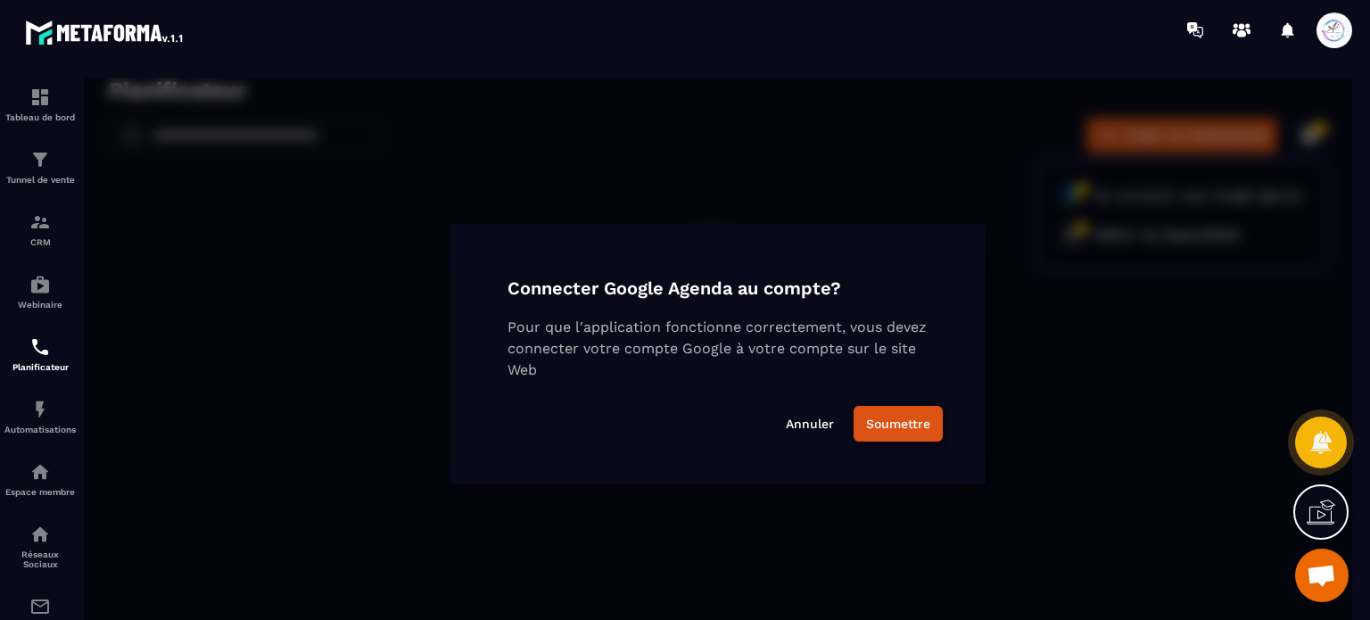
click at [878, 430] on button "Soumettre" at bounding box center [898, 424] width 89 height 36
